Goal: Information Seeking & Learning: Learn about a topic

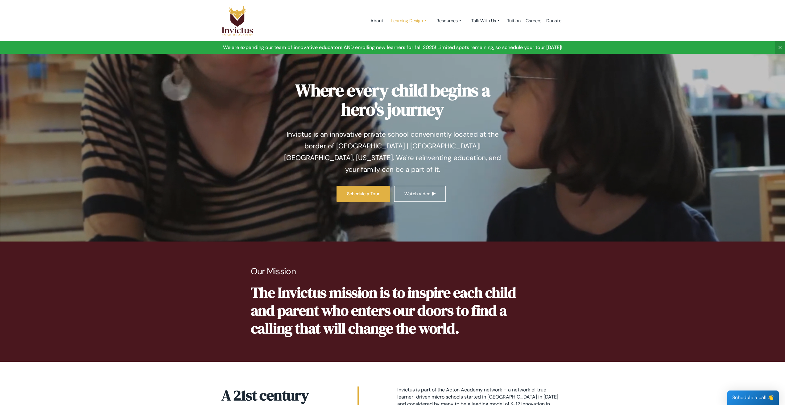
click at [405, 23] on link "Learning Design" at bounding box center [409, 20] width 46 height 11
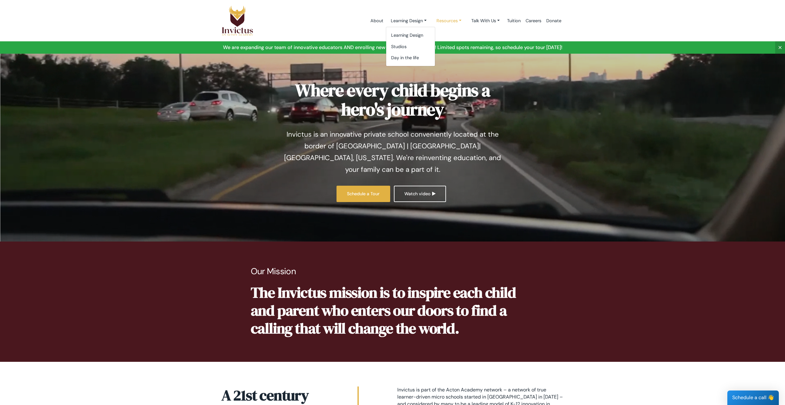
click at [432, 21] on link "Resources" at bounding box center [409, 20] width 46 height 11
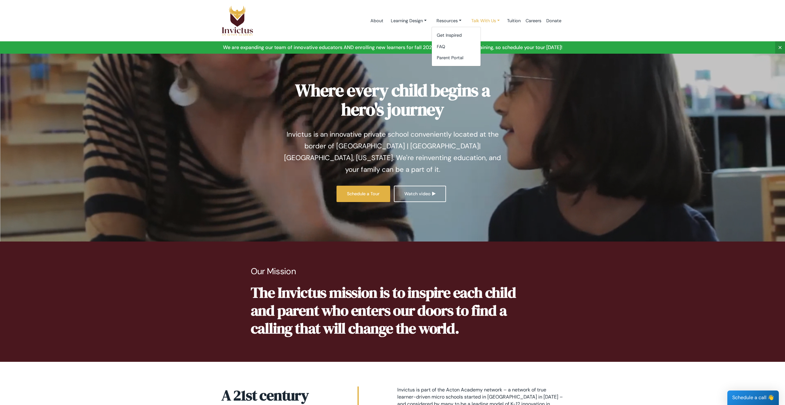
click at [432, 20] on link "Talk With Us" at bounding box center [409, 20] width 46 height 11
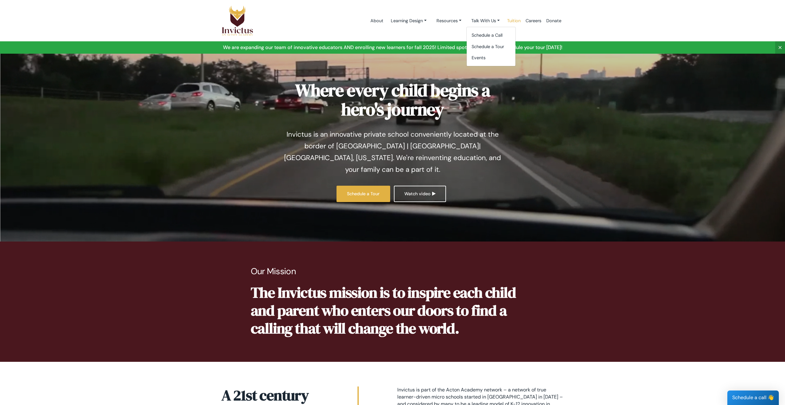
click at [511, 20] on link "Tuition" at bounding box center [514, 21] width 19 height 26
